Goal: Obtain resource: Download file/media

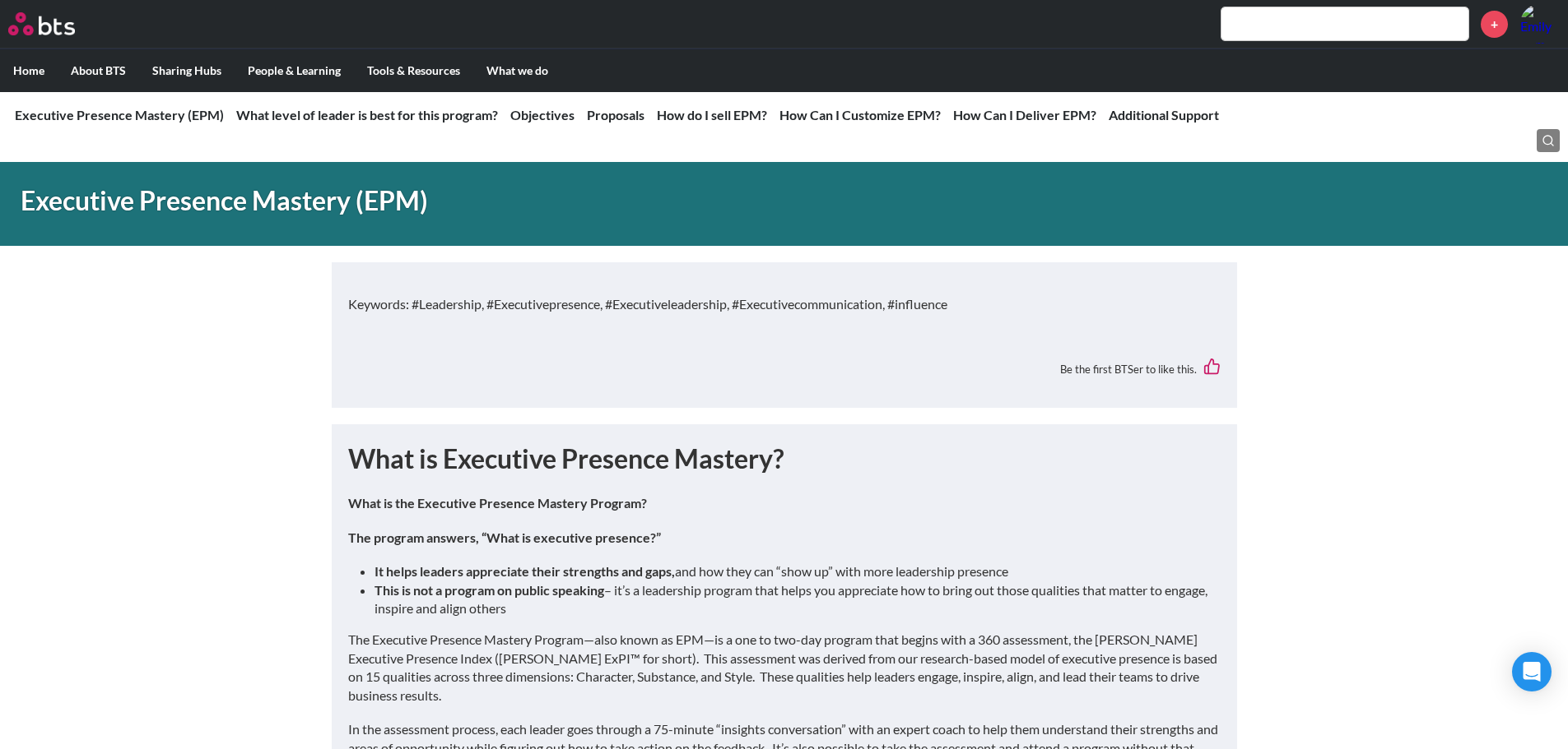
click at [36, 69] on label "Home" at bounding box center [29, 70] width 57 height 42
click at [0, 0] on input "Home" at bounding box center [0, 0] width 0 height 0
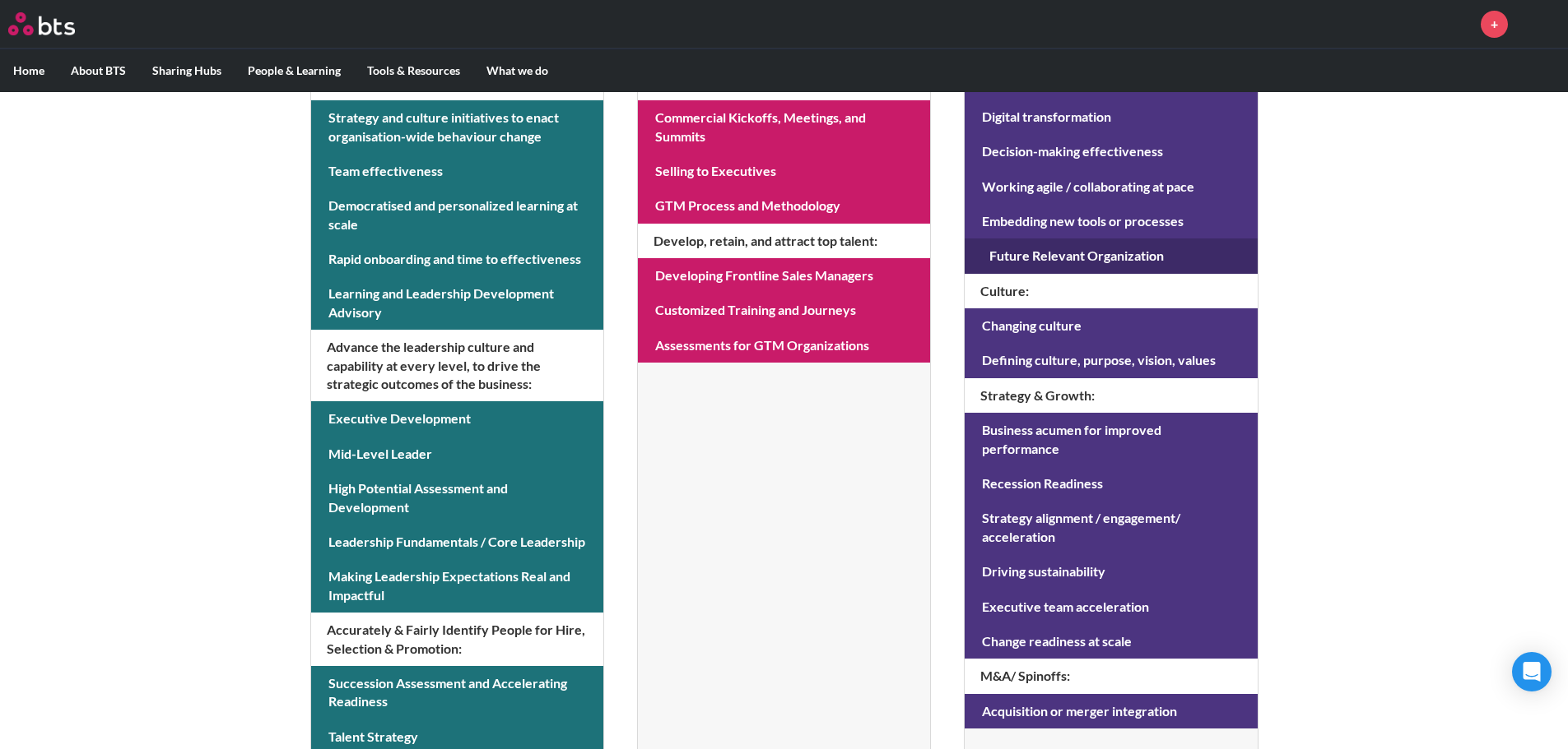
scroll to position [411, 0]
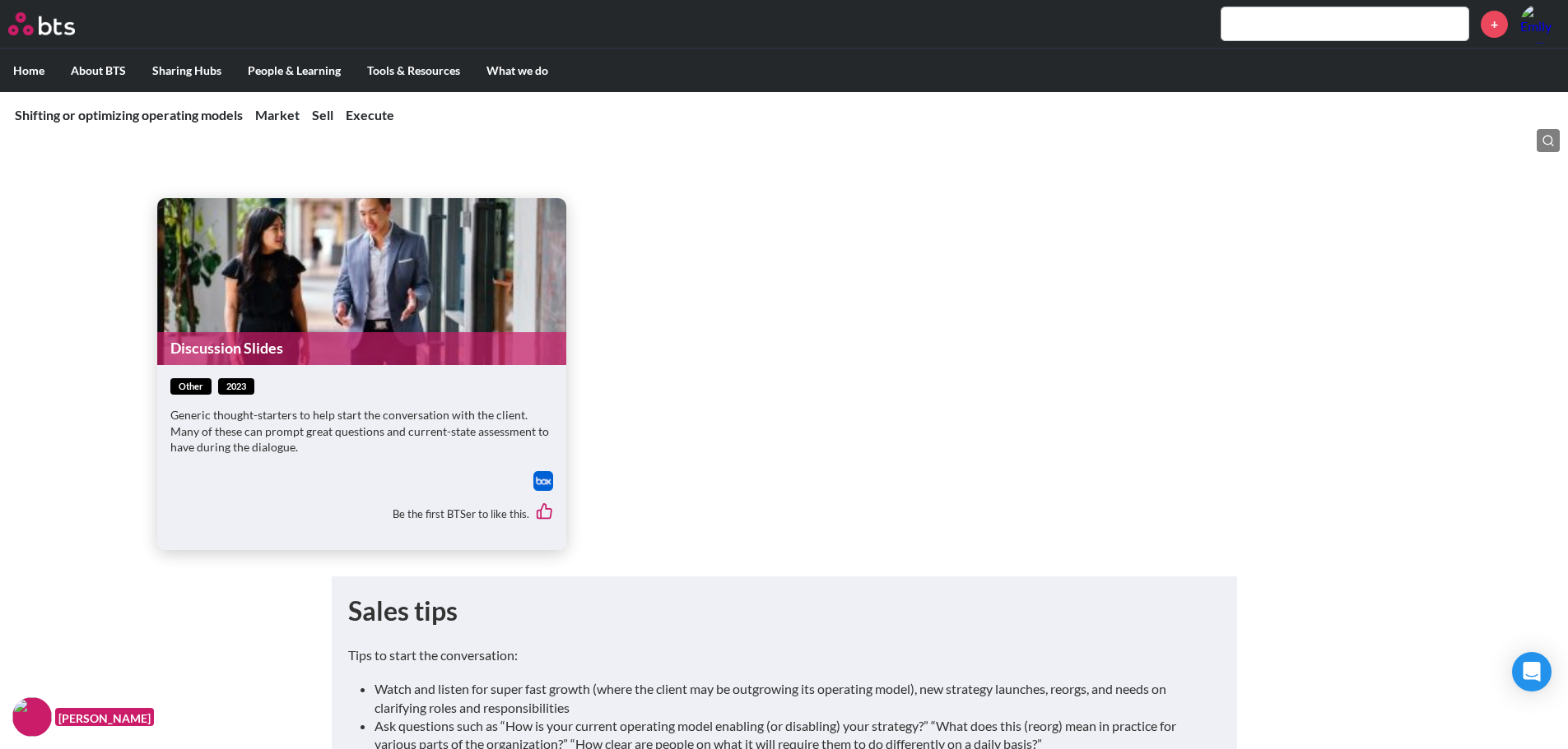
scroll to position [2550, 0]
click at [510, 272] on figure "Discussion Slides" at bounding box center [361, 280] width 409 height 167
click at [231, 335] on link "Discussion Slides" at bounding box center [361, 347] width 409 height 33
